Goal: Information Seeking & Learning: Learn about a topic

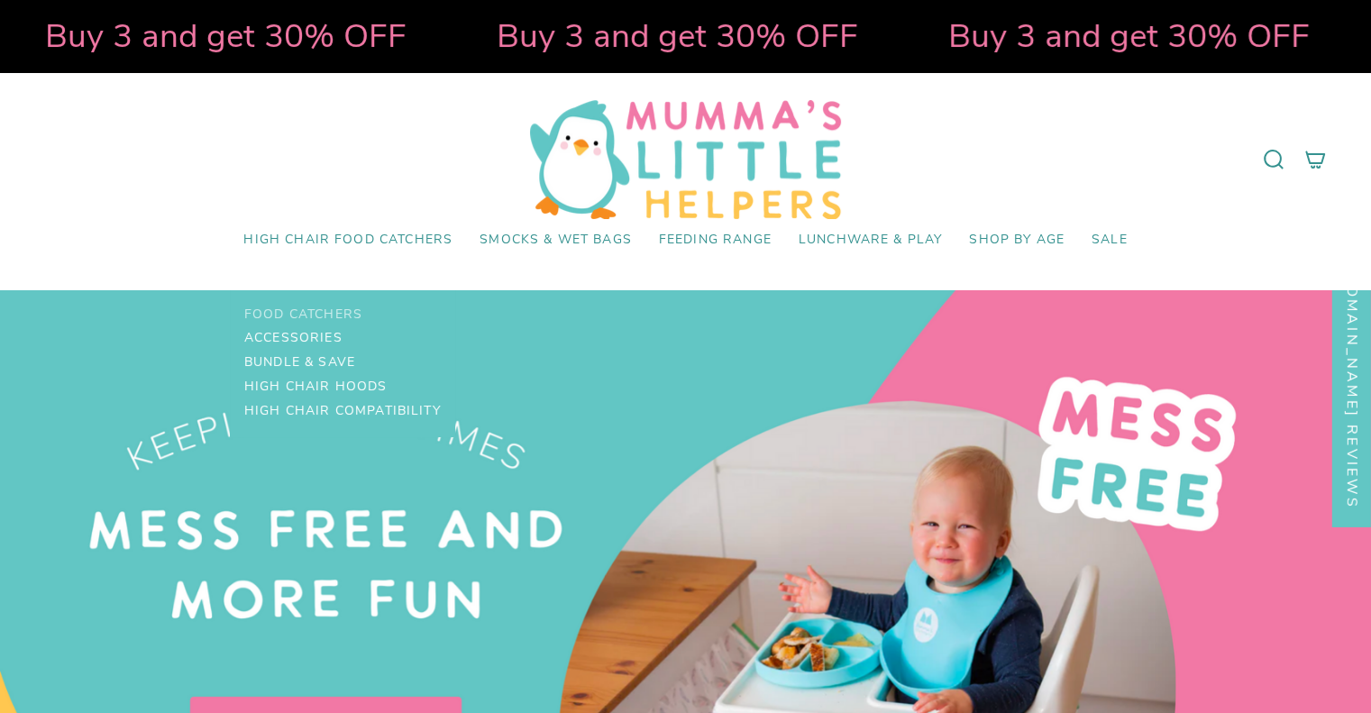
click at [334, 313] on span "Food Catchers" at bounding box center [303, 314] width 118 height 15
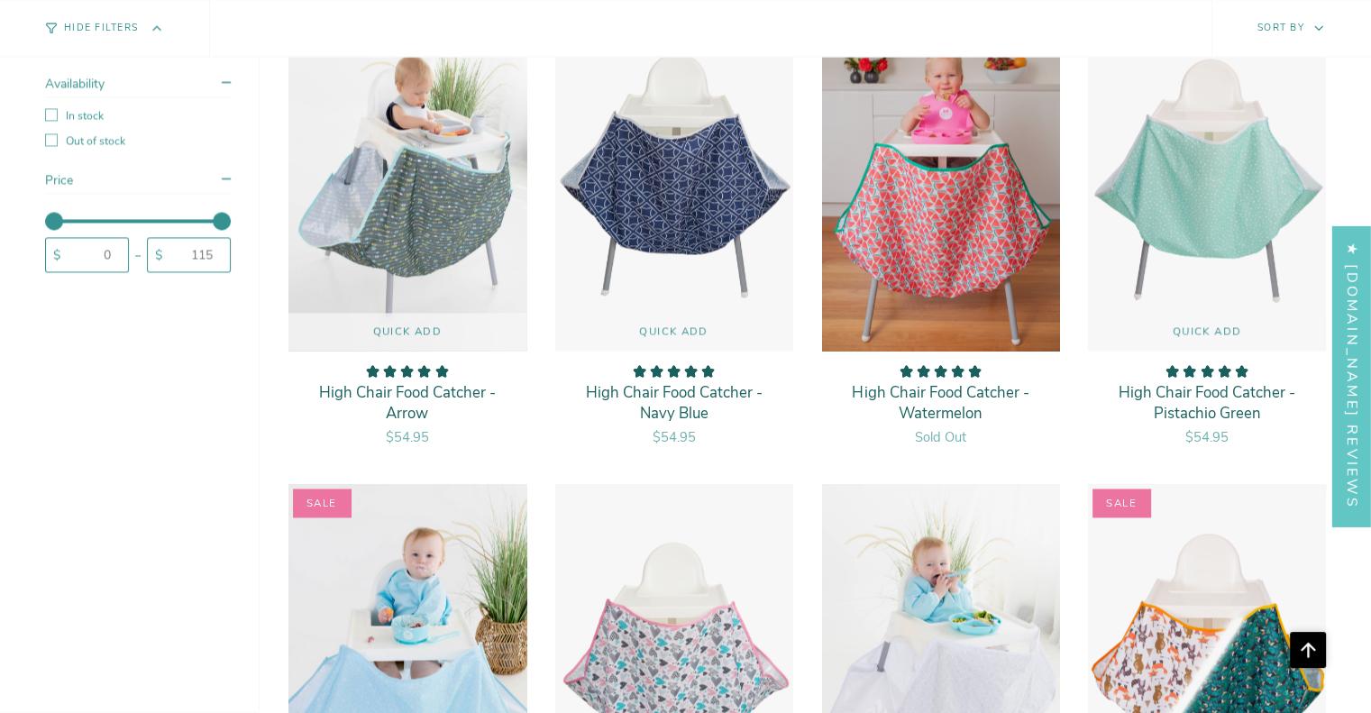
scroll to position [5340, 0]
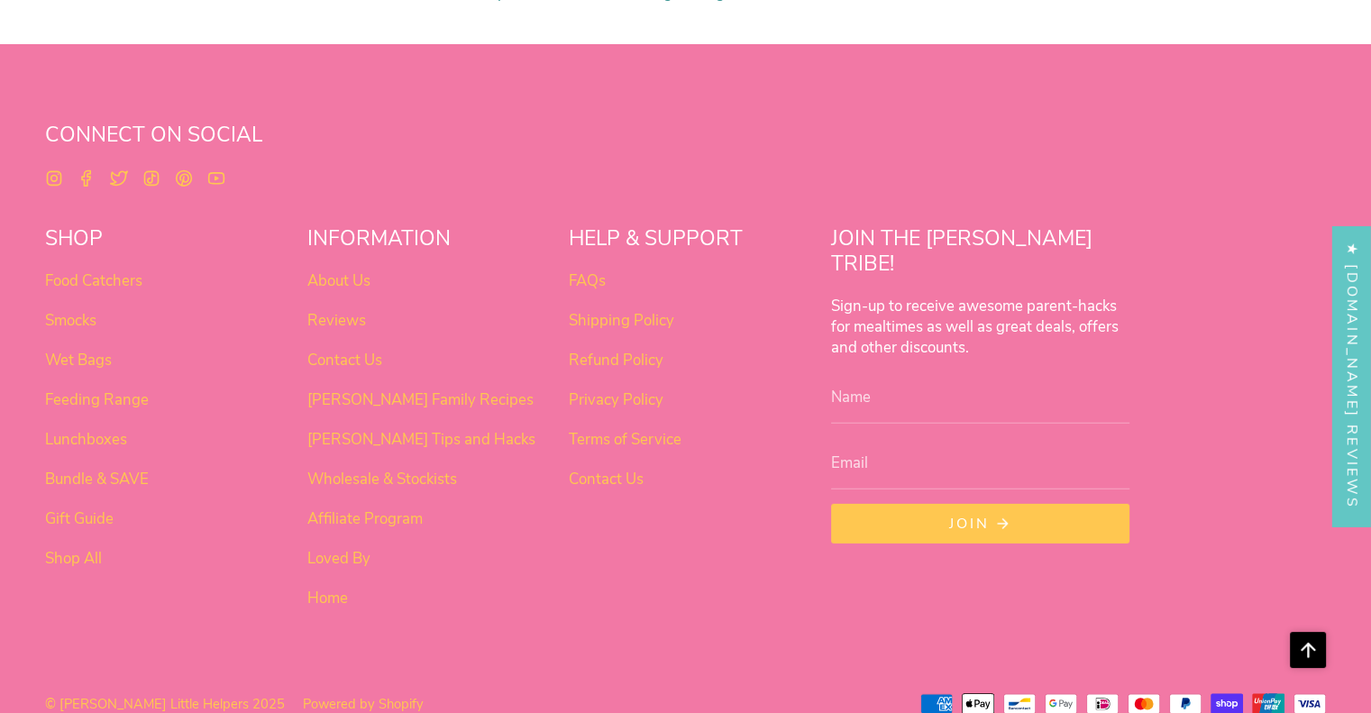
click at [374, 271] on li "About Us" at bounding box center [424, 281] width 234 height 21
click at [362, 271] on link "About Us" at bounding box center [338, 281] width 63 height 21
